Goal: Task Accomplishment & Management: Complete application form

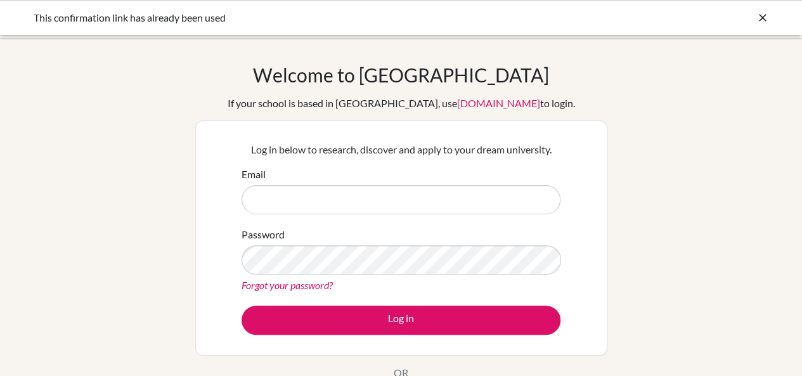
type input "[EMAIL_ADDRESS][DOMAIN_NAME]"
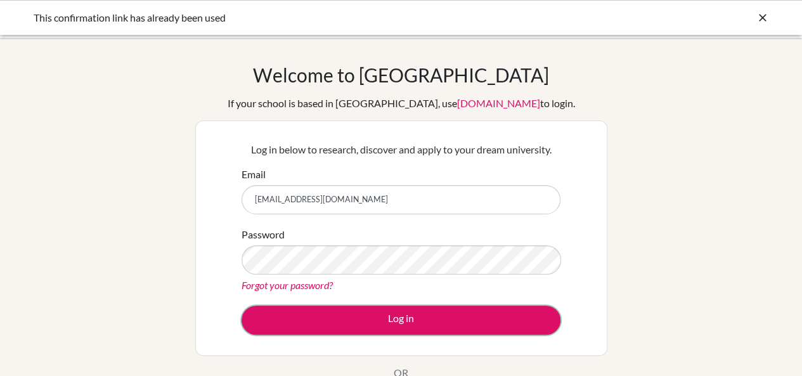
click at [362, 309] on button "Log in" at bounding box center [401, 320] width 319 height 29
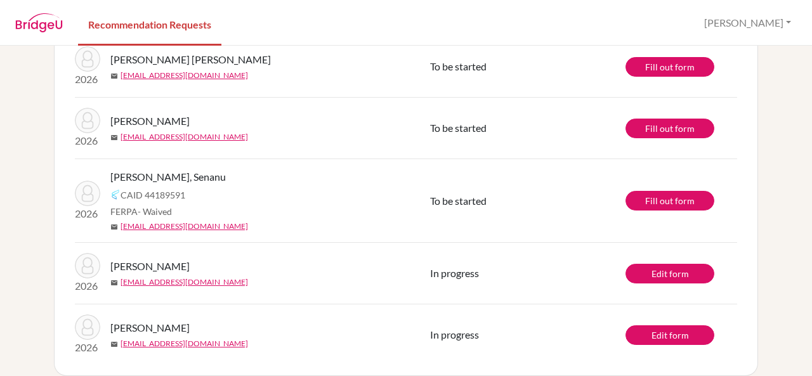
scroll to position [635, 0]
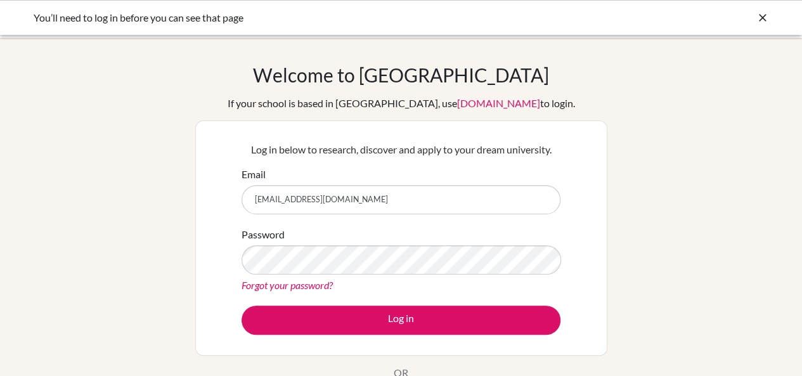
click at [387, 304] on form "Email [EMAIL_ADDRESS][DOMAIN_NAME] Password Forgot your password? Log in" at bounding box center [401, 251] width 319 height 168
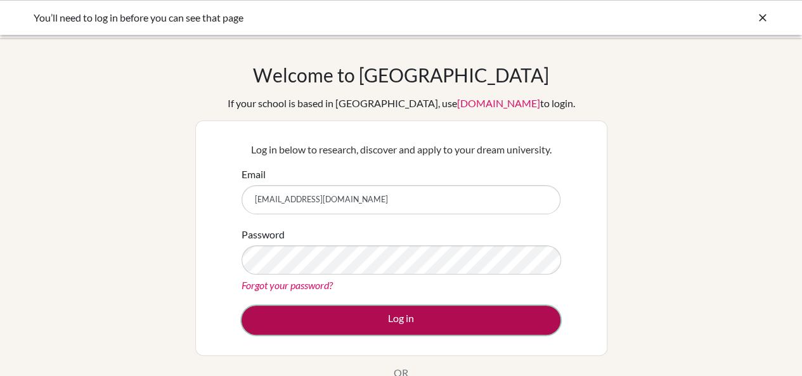
click at [388, 315] on button "Log in" at bounding box center [401, 320] width 319 height 29
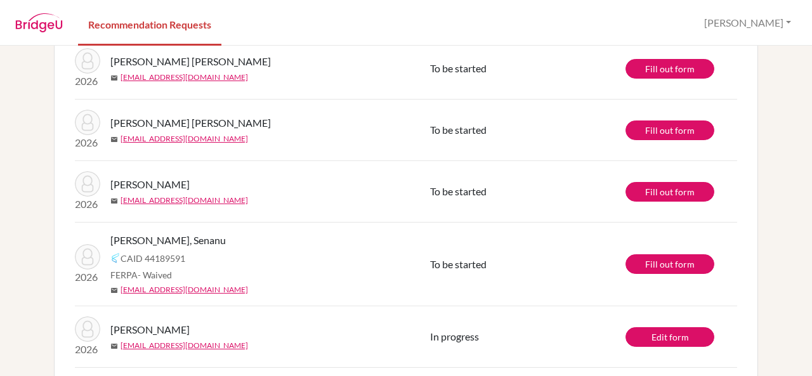
scroll to position [635, 0]
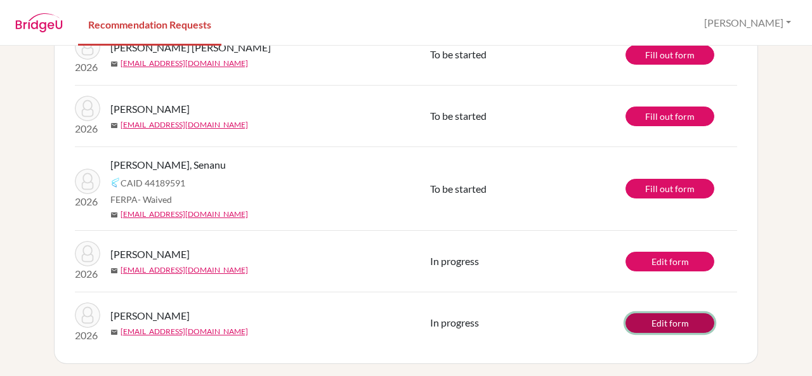
click at [661, 322] on link "Edit form" at bounding box center [669, 323] width 89 height 20
